Goal: Information Seeking & Learning: Learn about a topic

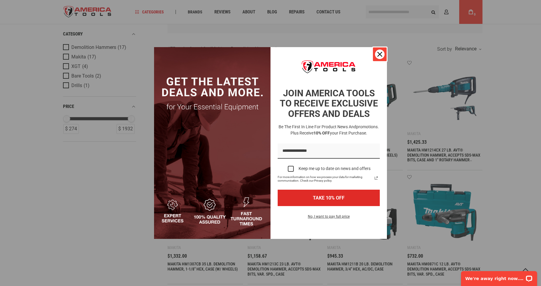
click at [381, 54] on icon "close icon" at bounding box center [379, 54] width 5 height 5
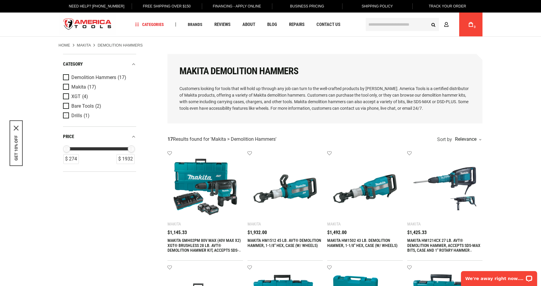
click at [78, 116] on span "Drills" at bounding box center [76, 115] width 11 height 5
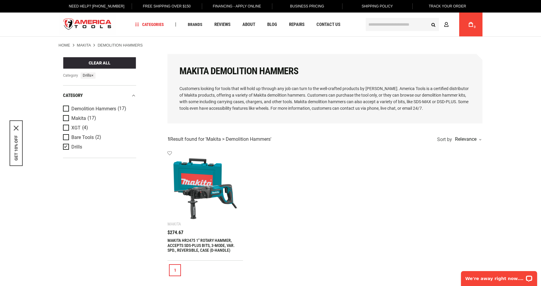
click at [87, 45] on link "Makita" at bounding box center [84, 45] width 14 height 5
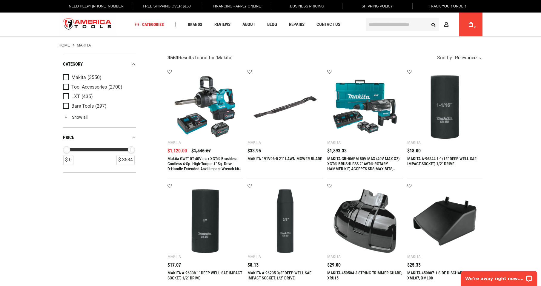
click at [80, 114] on div "Makita (3550) Tool Accessories (2700) LXT (435) Bare Tools (297) Saw Blades" at bounding box center [99, 100] width 73 height 55
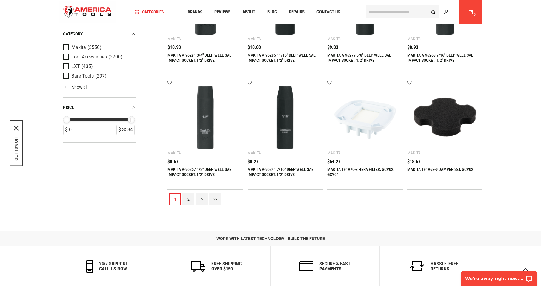
scroll to position [597, 0]
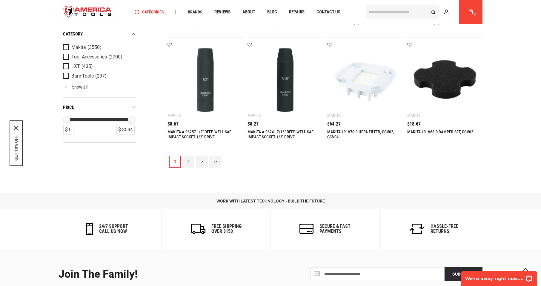
click at [187, 163] on link "2" at bounding box center [188, 162] width 12 height 12
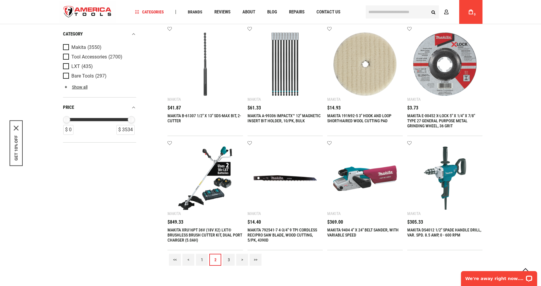
scroll to position [537, 0]
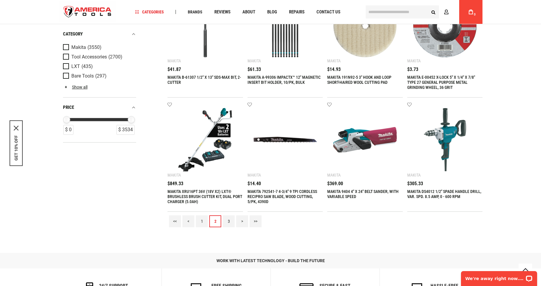
click at [230, 222] on link "3" at bounding box center [229, 221] width 12 height 12
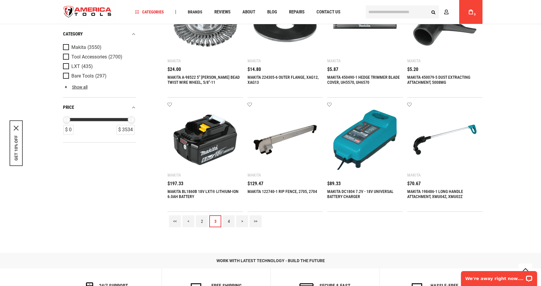
click at [228, 221] on link "4" at bounding box center [229, 221] width 12 height 12
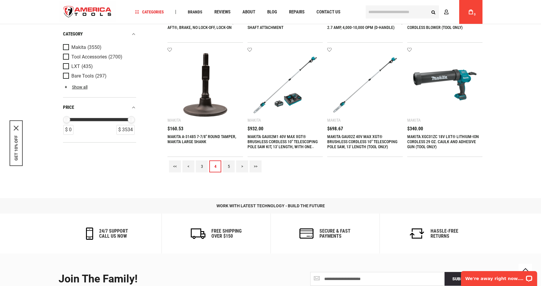
scroll to position [597, 0]
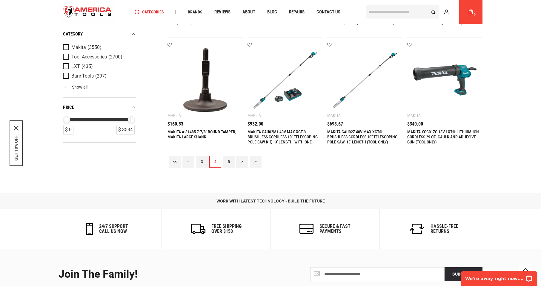
click at [226, 161] on link "5" at bounding box center [229, 162] width 12 height 12
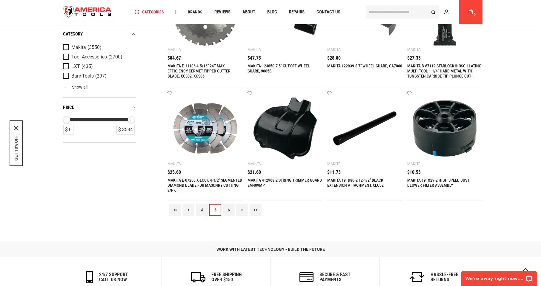
scroll to position [567, 0]
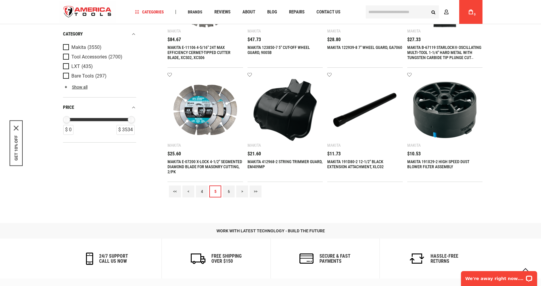
click at [229, 191] on link "6" at bounding box center [229, 192] width 12 height 12
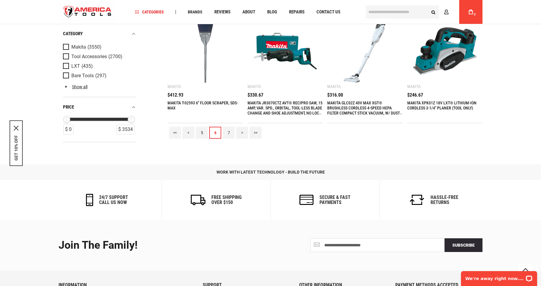
scroll to position [627, 0]
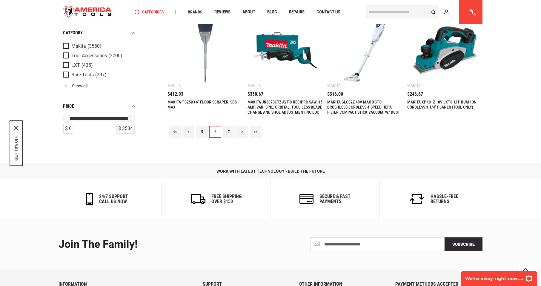
click at [227, 131] on link "7" at bounding box center [229, 132] width 12 height 12
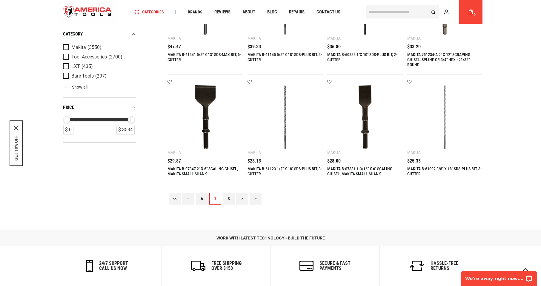
scroll to position [567, 0]
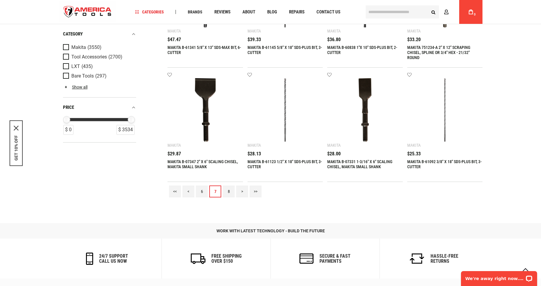
click at [229, 192] on link "8" at bounding box center [229, 192] width 12 height 12
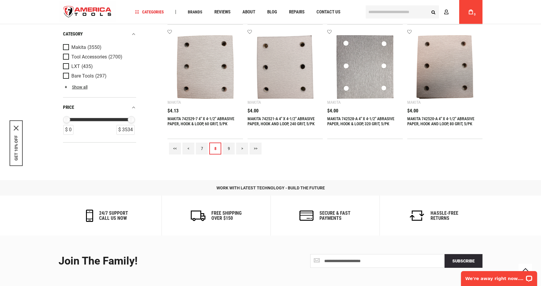
scroll to position [657, 0]
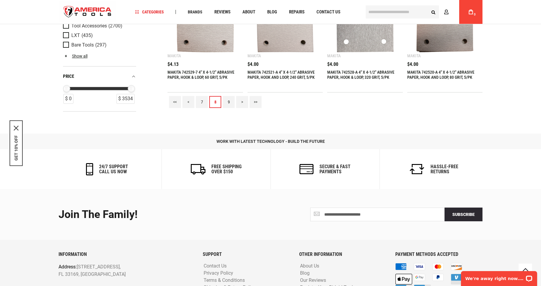
click at [227, 102] on link "9" at bounding box center [229, 102] width 12 height 12
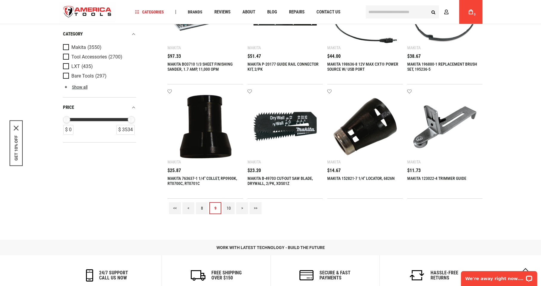
scroll to position [597, 0]
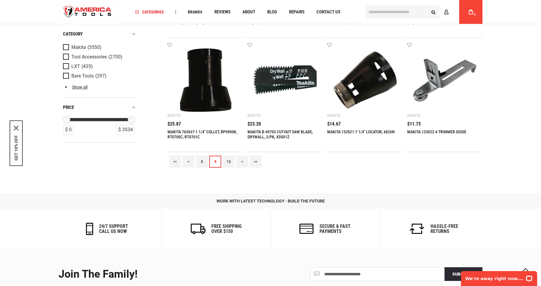
click at [227, 161] on link "10" at bounding box center [229, 162] width 12 height 12
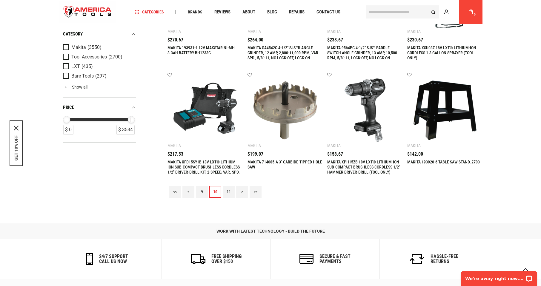
scroll to position [567, 0]
click at [227, 192] on link "11" at bounding box center [229, 192] width 12 height 12
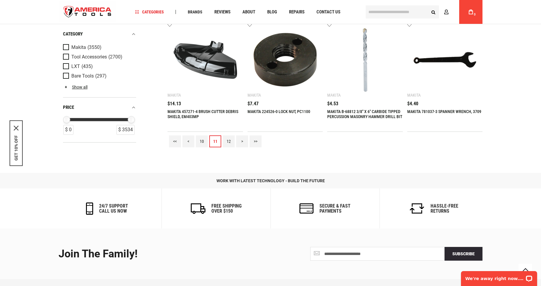
scroll to position [657, 0]
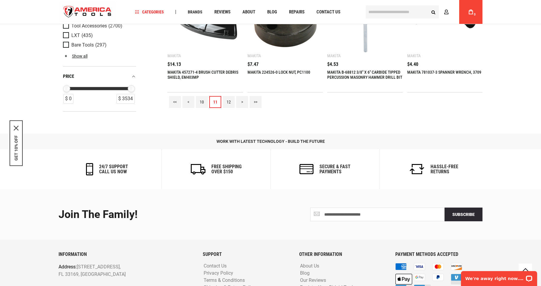
click at [231, 104] on link "12" at bounding box center [229, 102] width 12 height 12
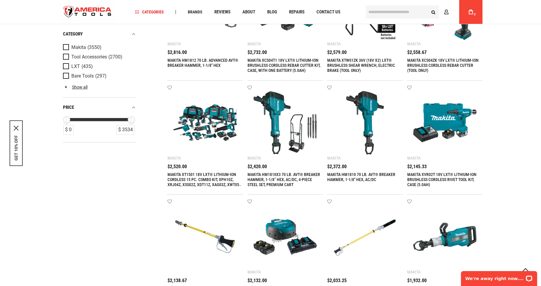
scroll to position [328, 0]
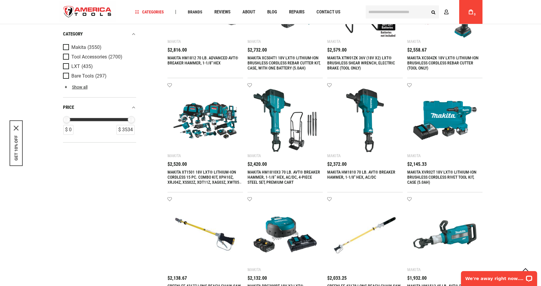
click at [204, 123] on img at bounding box center [205, 121] width 64 height 64
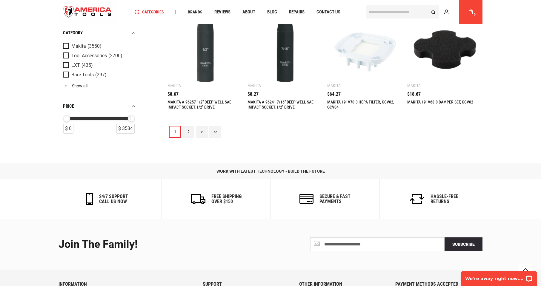
scroll to position [478, 0]
